Goal: Task Accomplishment & Management: Manage account settings

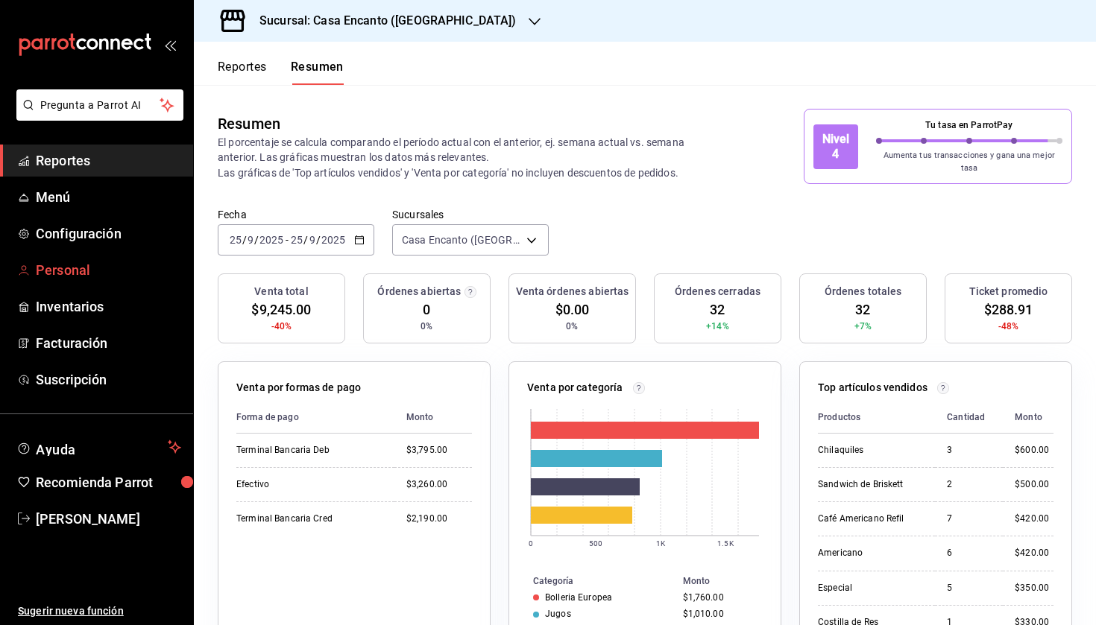
click at [93, 270] on span "Personal" at bounding box center [108, 270] width 145 height 20
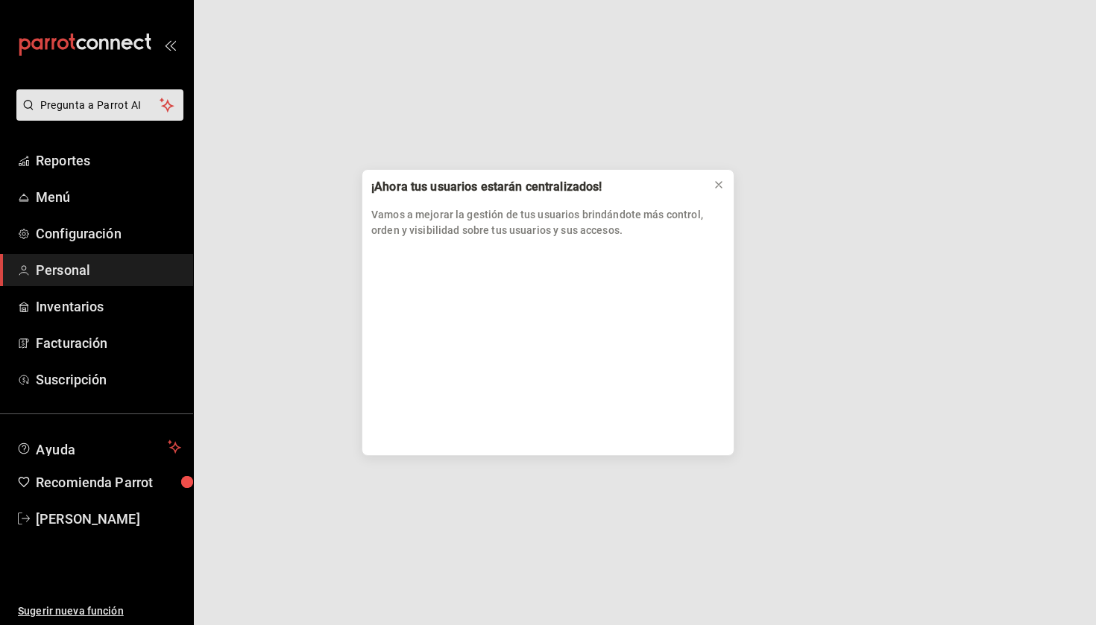
click at [95, 239] on div "¡Ahora tus usuarios estarán centralizados! Vamos a mejorar la gestión de tus us…" at bounding box center [548, 312] width 1096 height 625
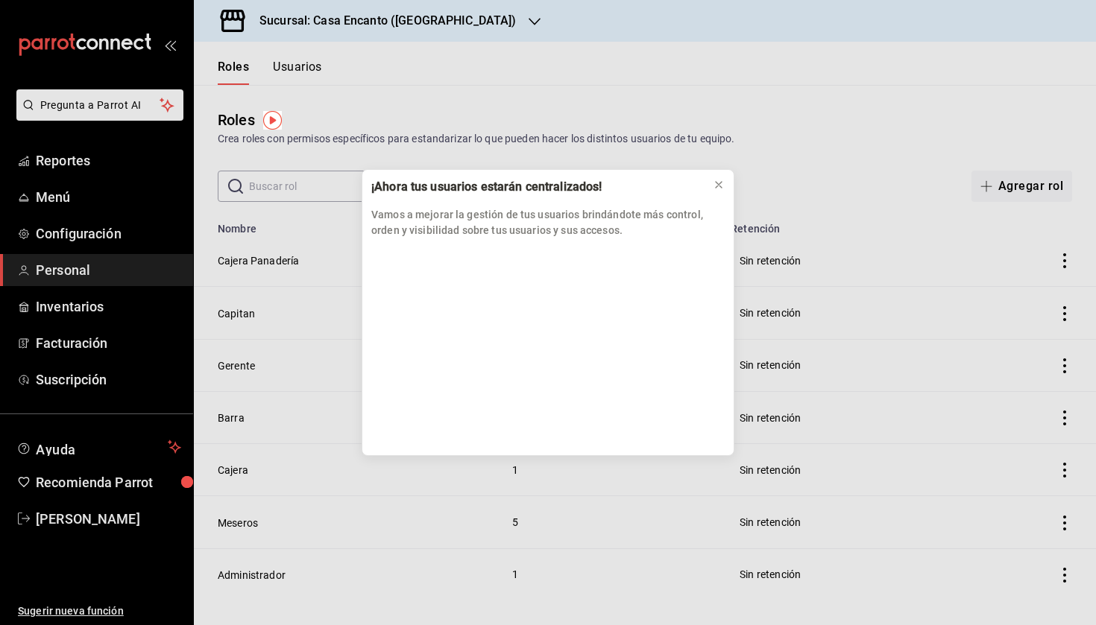
click at [89, 233] on div "¡Ahora tus usuarios estarán centralizados! Vamos a mejorar la gestión de tus us…" at bounding box center [548, 312] width 1096 height 625
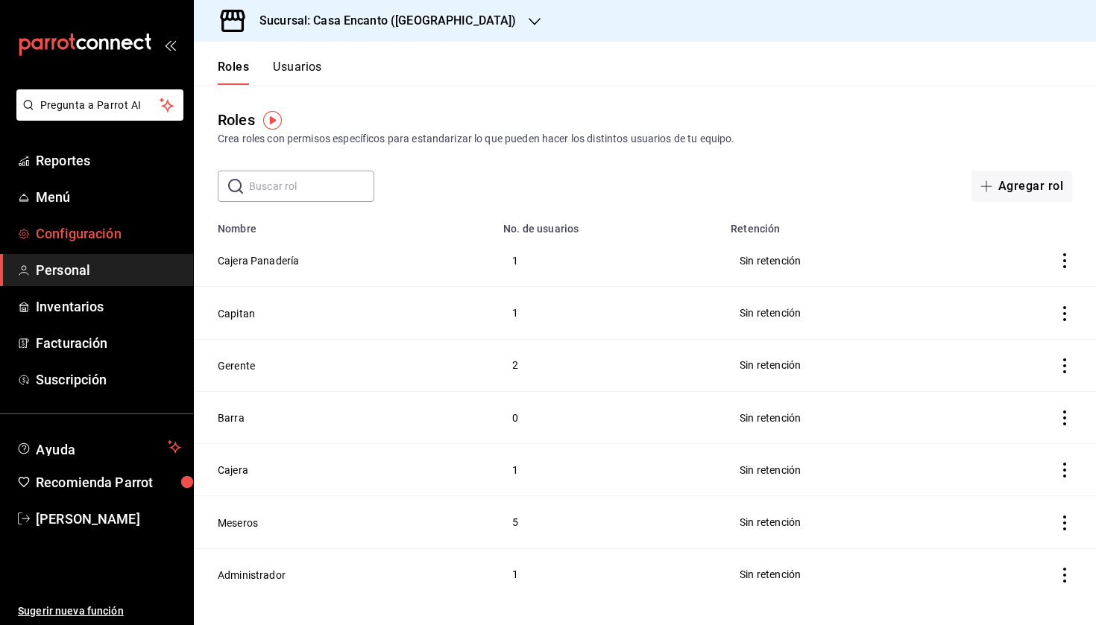
click at [110, 235] on span "Configuración" at bounding box center [108, 234] width 145 height 20
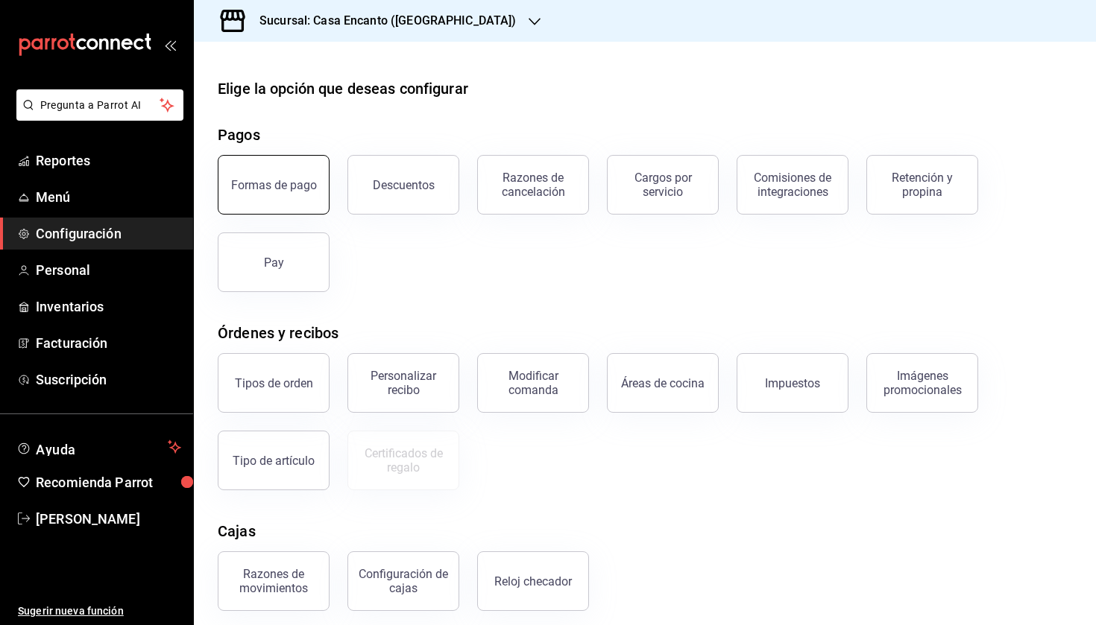
click at [282, 178] on div "Formas de pago" at bounding box center [274, 185] width 86 height 14
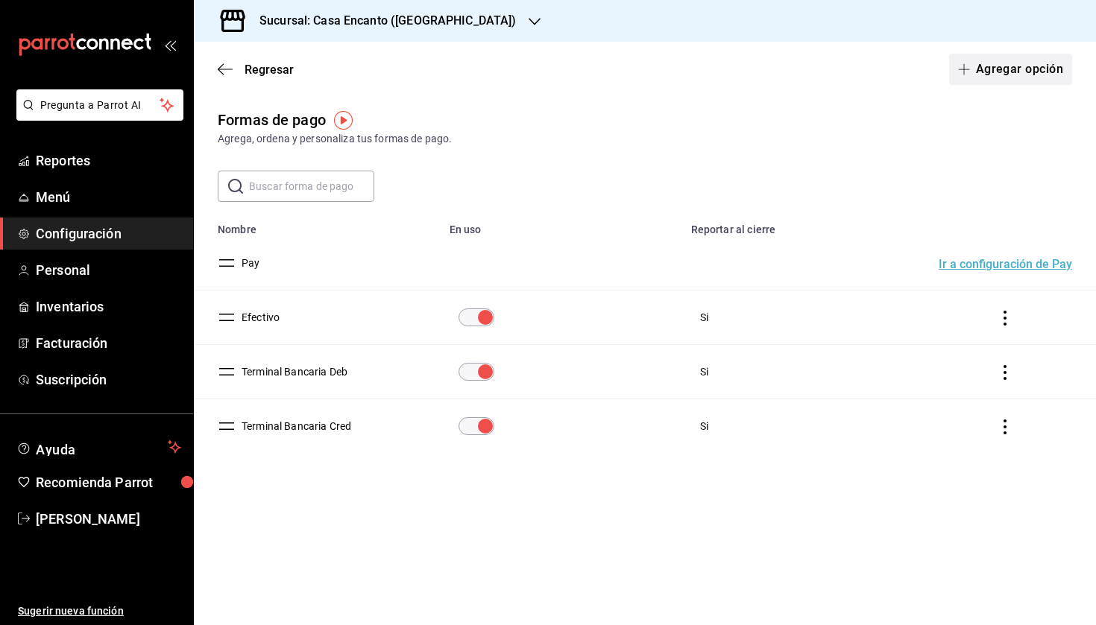
click at [1001, 83] on button "Agregar opción" at bounding box center [1010, 69] width 123 height 31
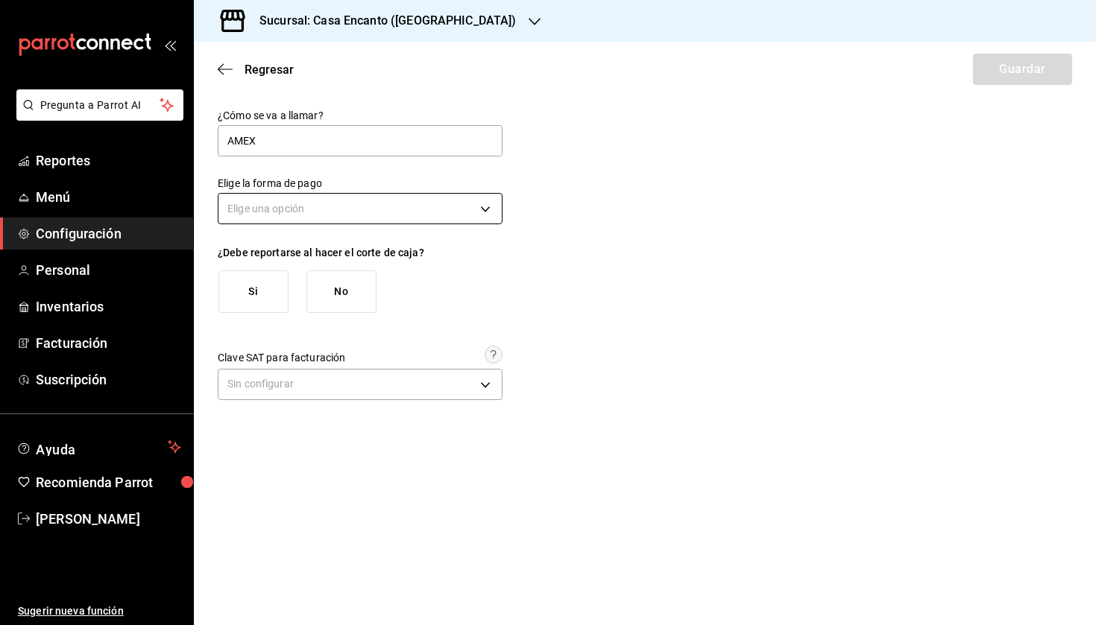
type input "AMEX"
click at [337, 206] on body "Pregunta a Parrot AI Reportes Menú Configuración Personal Inventarios Facturaci…" at bounding box center [548, 312] width 1096 height 625
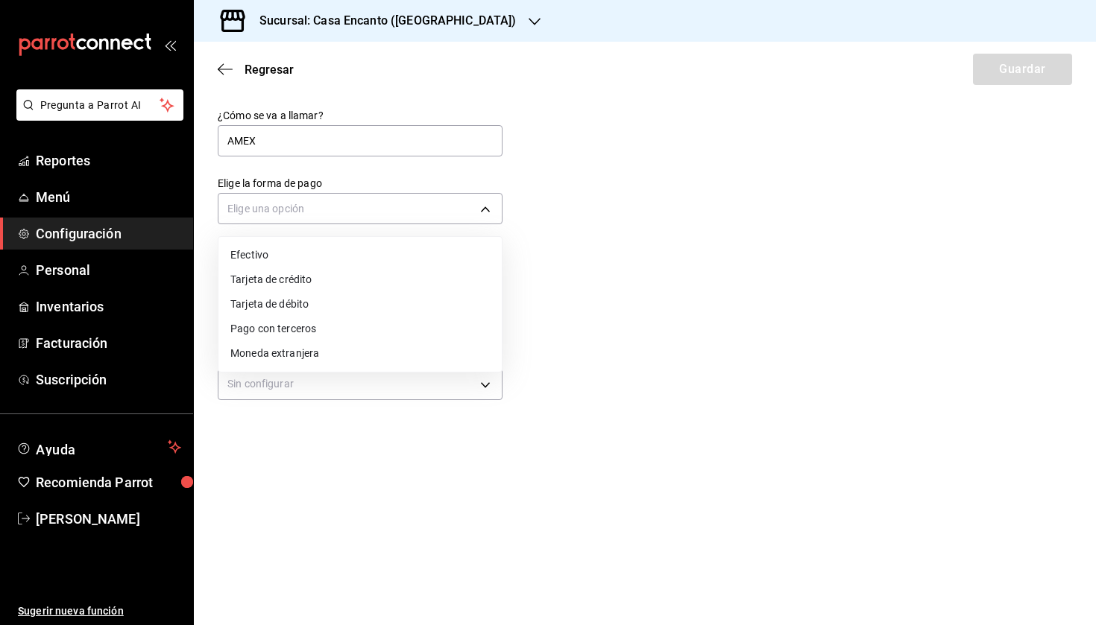
click at [326, 277] on li "Tarjeta de crédito" at bounding box center [359, 280] width 283 height 25
type input "CREDIT_CARD"
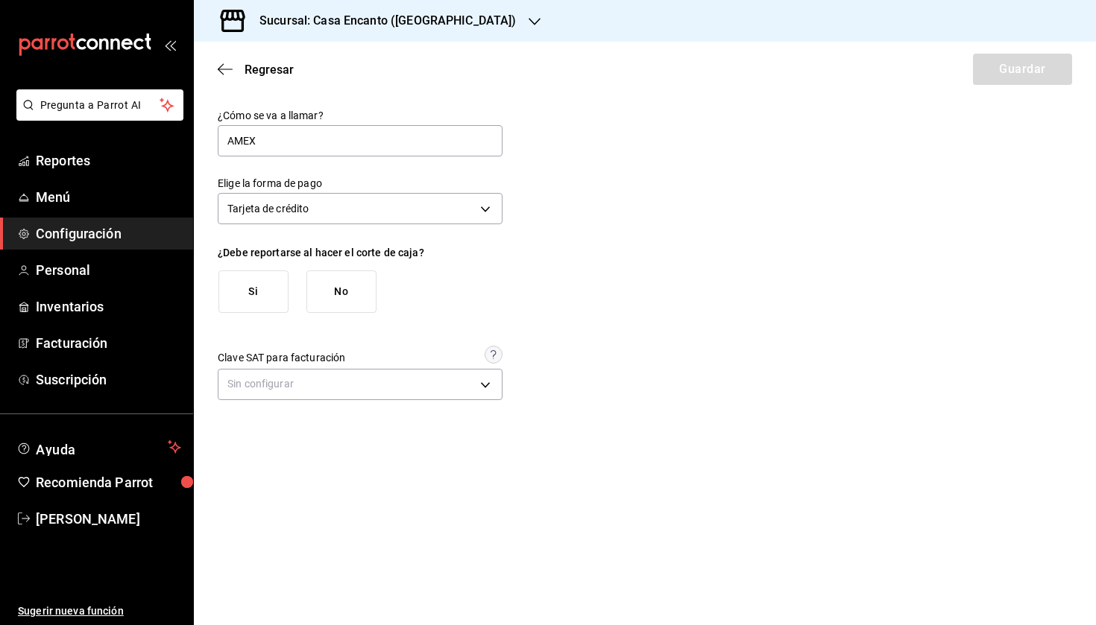
click at [258, 289] on button "Si" at bounding box center [253, 292] width 70 height 42
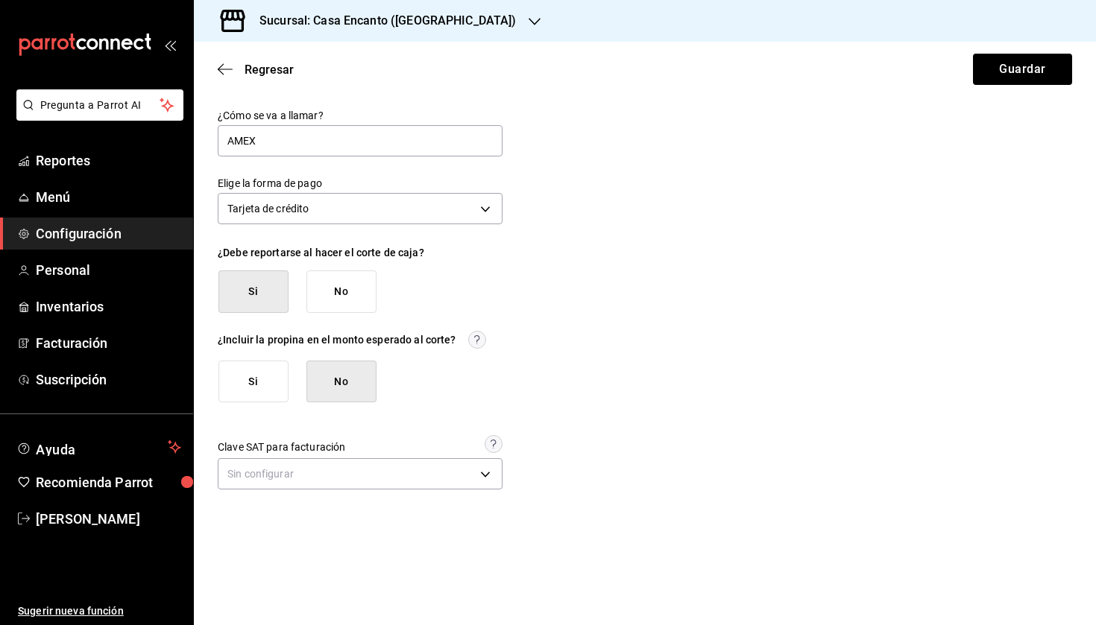
click at [250, 379] on button "Si" at bounding box center [253, 382] width 70 height 42
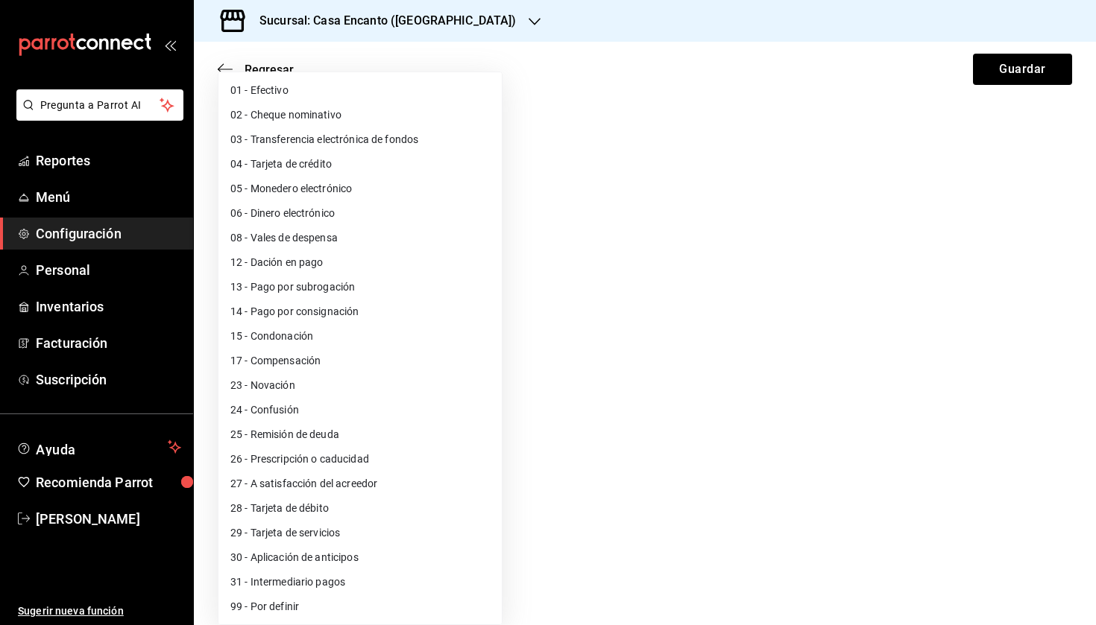
click at [284, 470] on body "Pregunta a Parrot AI Reportes Menú Configuración Personal Inventarios Facturaci…" at bounding box center [548, 312] width 1096 height 625
click at [320, 162] on li "04 - Tarjeta de crédito" at bounding box center [359, 164] width 283 height 25
type input "04"
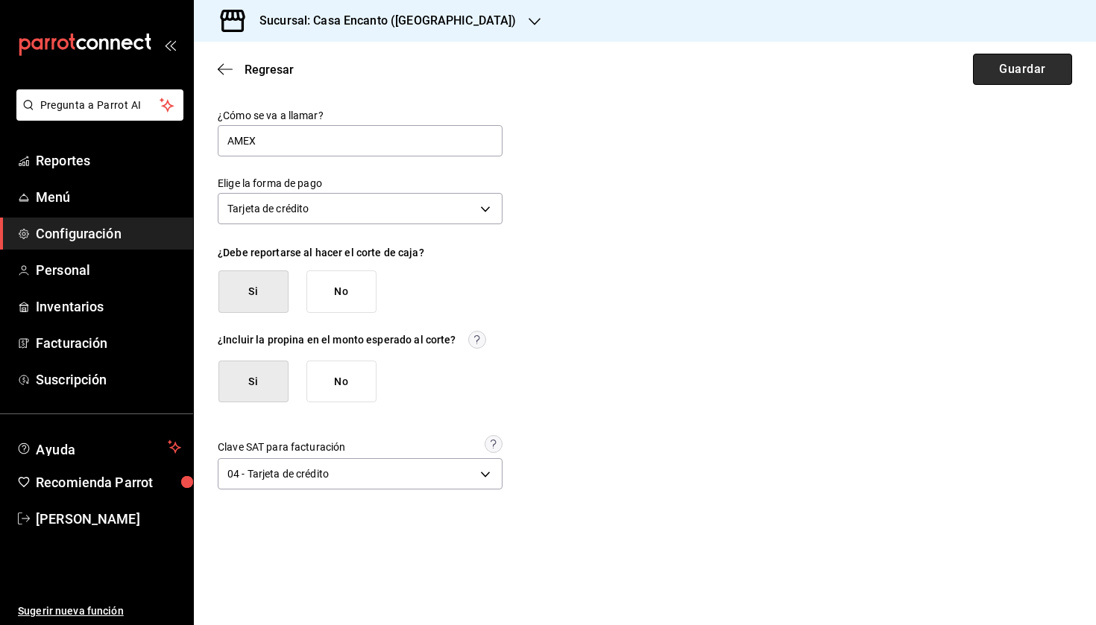
click at [998, 70] on button "Guardar" at bounding box center [1022, 69] width 99 height 31
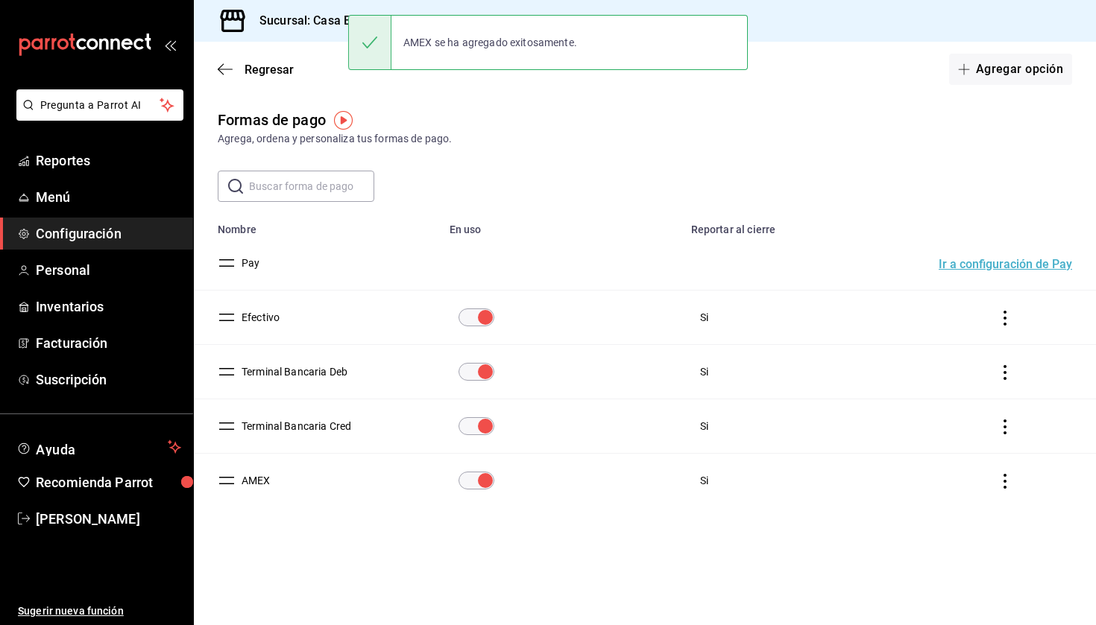
click at [300, 370] on button "Terminal Bancaria Deb" at bounding box center [292, 372] width 112 height 15
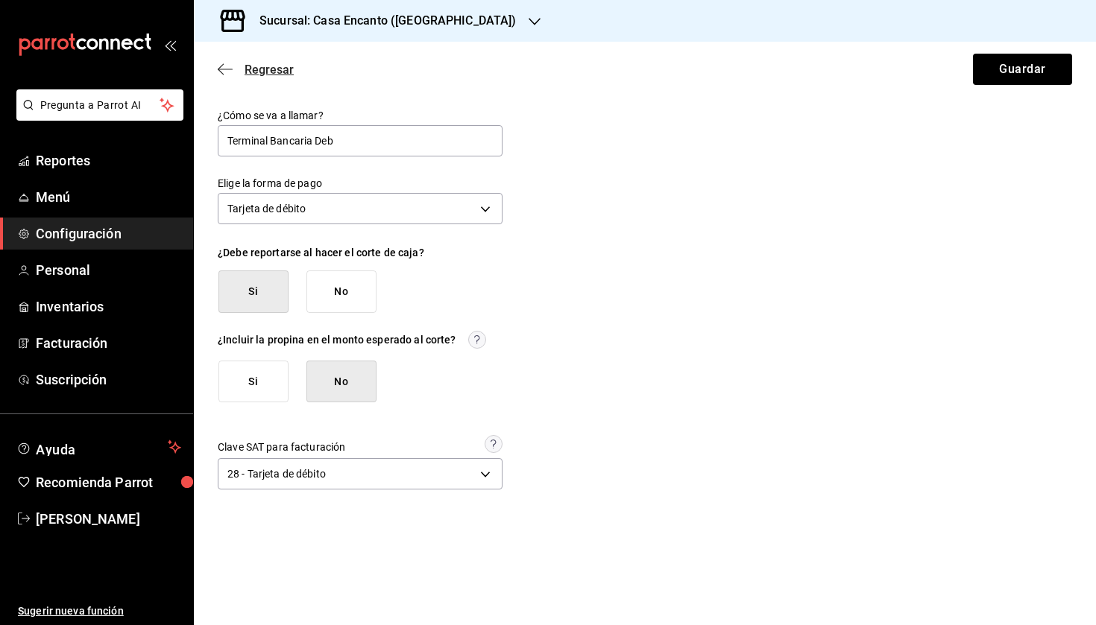
click at [262, 70] on span "Regresar" at bounding box center [268, 70] width 49 height 14
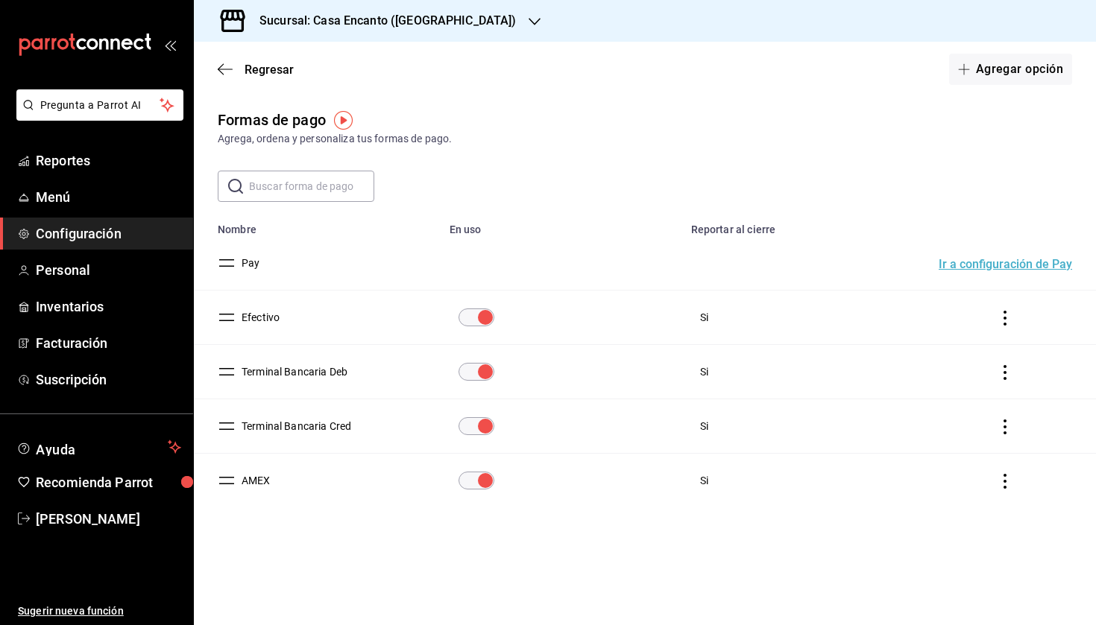
click at [257, 477] on button "AMEX" at bounding box center [253, 480] width 35 height 15
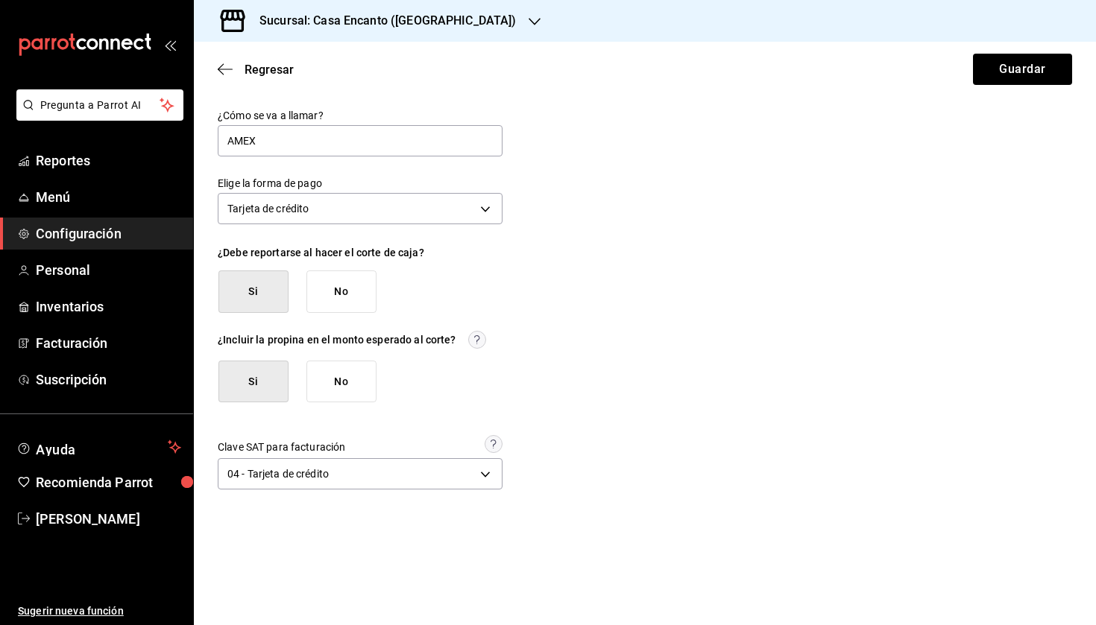
click at [345, 372] on button "No" at bounding box center [341, 382] width 70 height 42
click at [1026, 69] on button "Guardar" at bounding box center [1022, 69] width 99 height 31
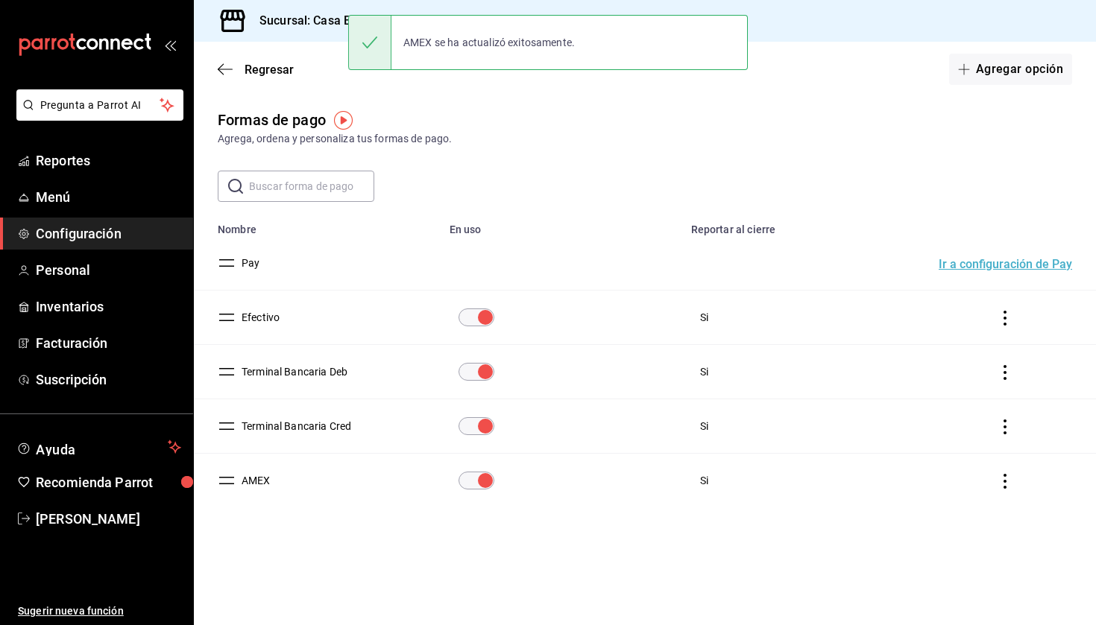
click at [297, 423] on button "Terminal Bancaria Cred" at bounding box center [294, 426] width 116 height 15
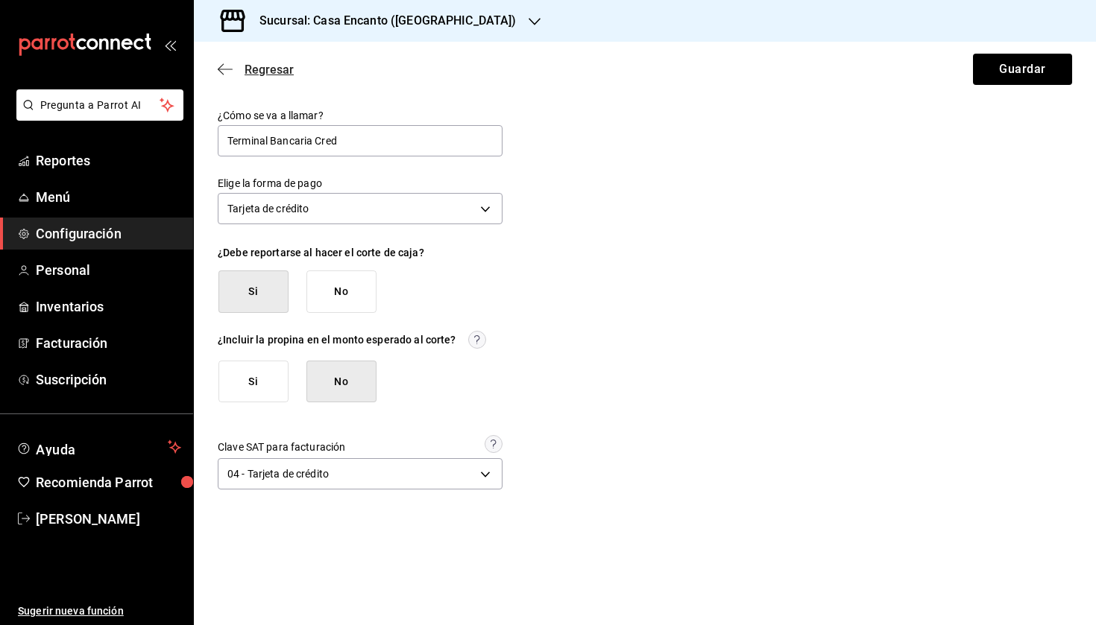
click at [272, 63] on span "Regresar" at bounding box center [268, 70] width 49 height 14
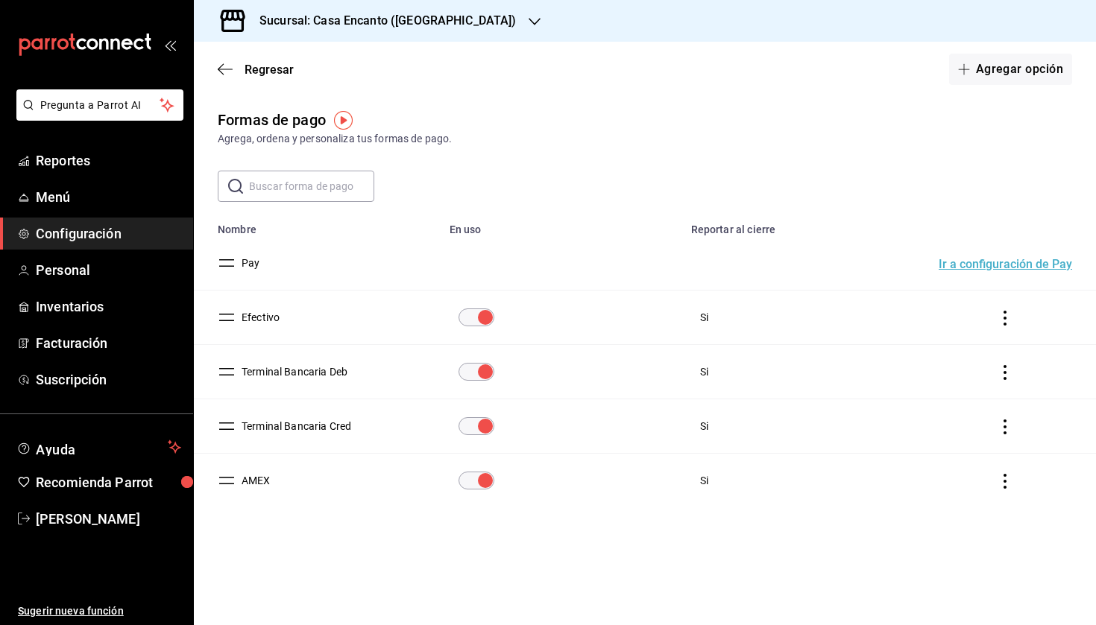
click at [298, 373] on button "Terminal Bancaria Deb" at bounding box center [292, 372] width 112 height 15
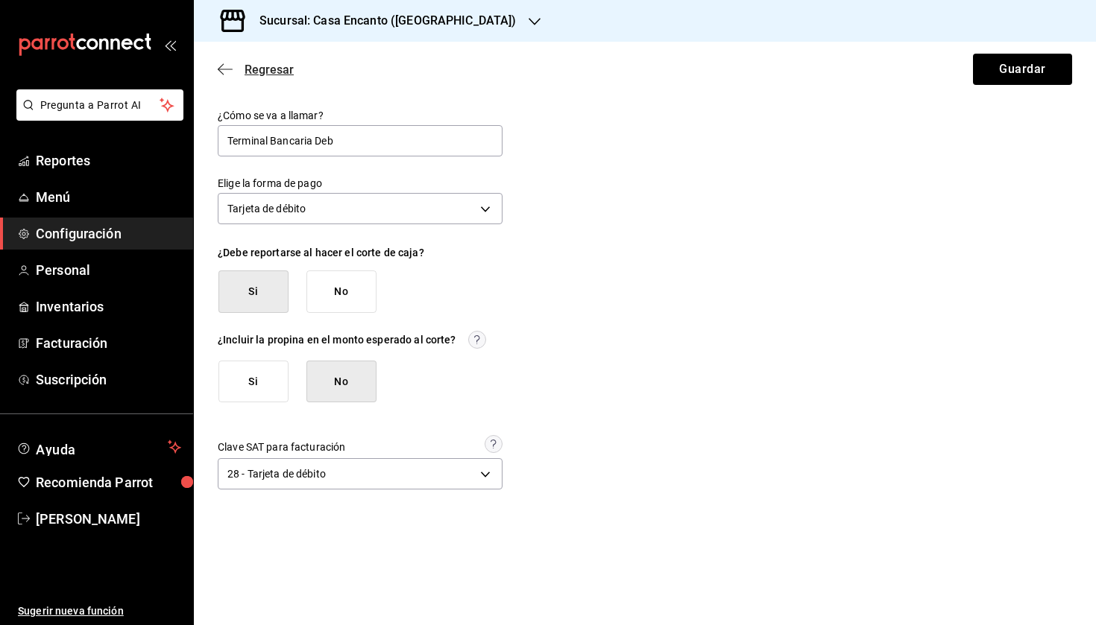
click at [268, 69] on span "Regresar" at bounding box center [268, 70] width 49 height 14
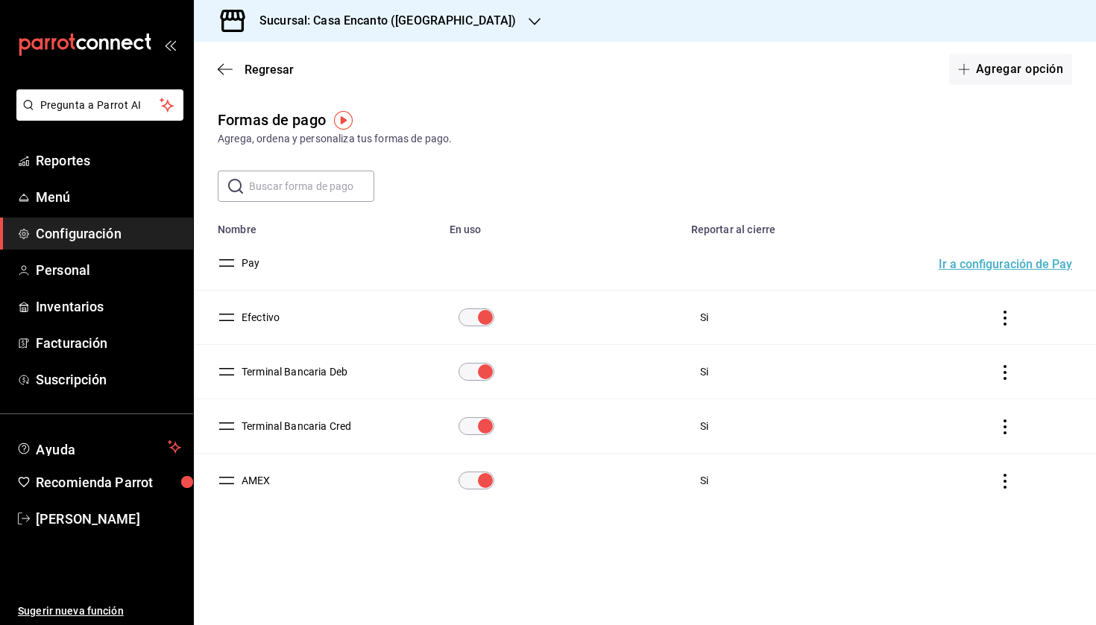
click at [265, 475] on button "AMEX" at bounding box center [253, 480] width 35 height 15
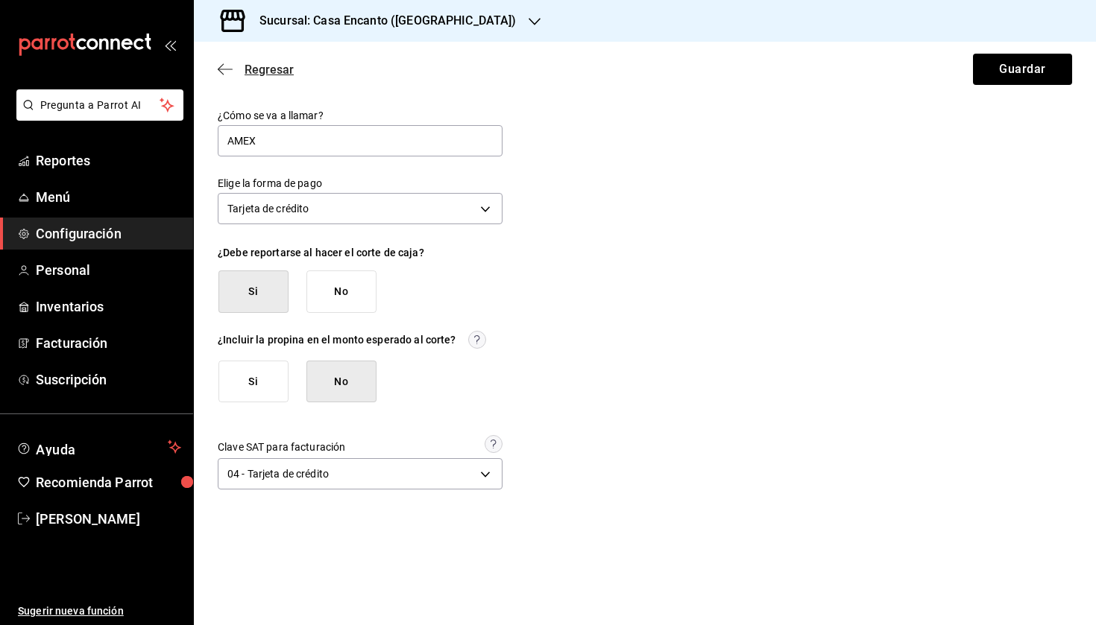
click at [269, 66] on span "Regresar" at bounding box center [268, 70] width 49 height 14
